Goal: Task Accomplishment & Management: Use online tool/utility

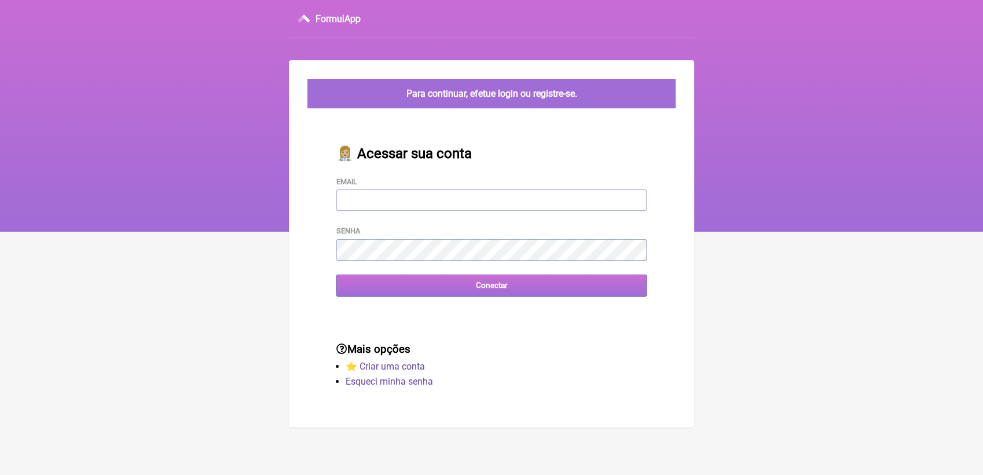
type input "[EMAIL_ADDRESS][DOMAIN_NAME]"
click at [478, 294] on input "Conectar" at bounding box center [491, 284] width 310 height 21
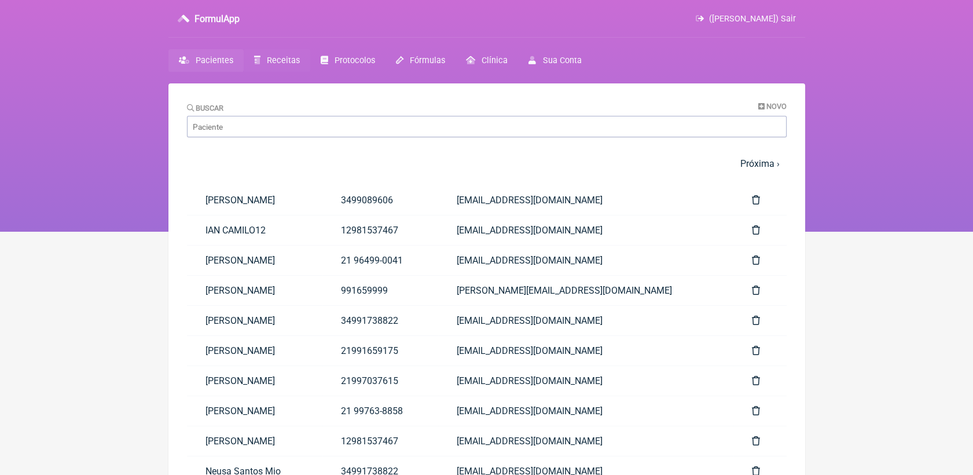
click at [278, 68] on link "Receitas" at bounding box center [277, 60] width 67 height 23
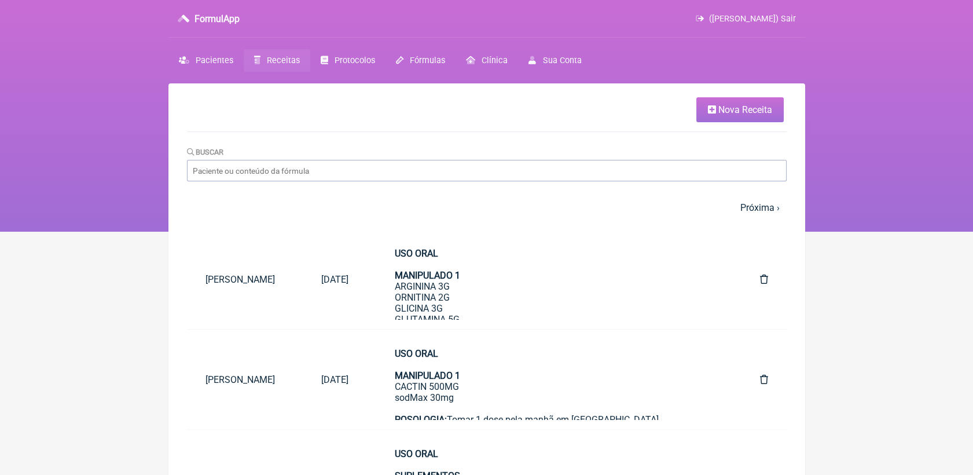
click at [715, 101] on link "Nova Receita" at bounding box center [739, 109] width 87 height 25
